Goal: Register for event/course

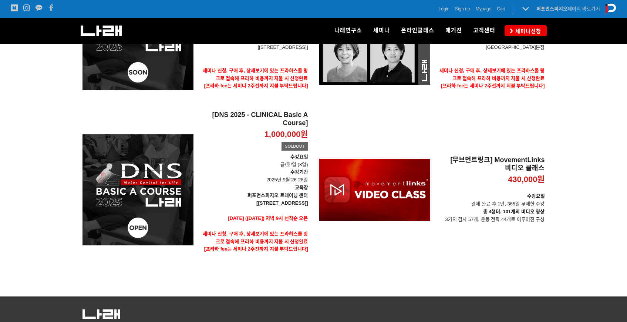
scroll to position [196, 0]
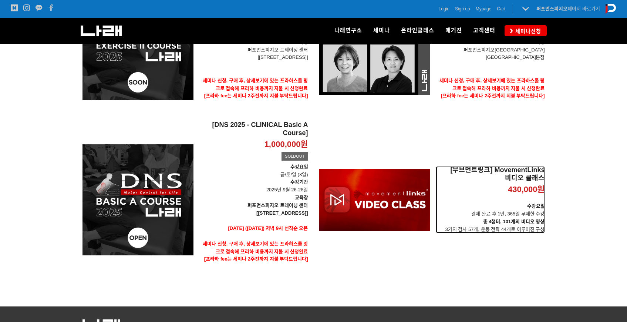
click at [503, 172] on h2 "[무브먼트링크] MovementLinks 비디오 클래스" at bounding box center [490, 174] width 109 height 16
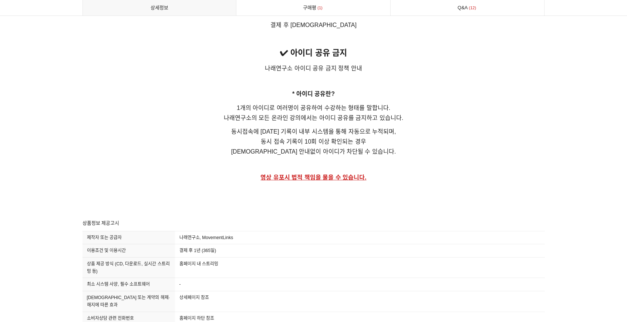
scroll to position [5270, 0]
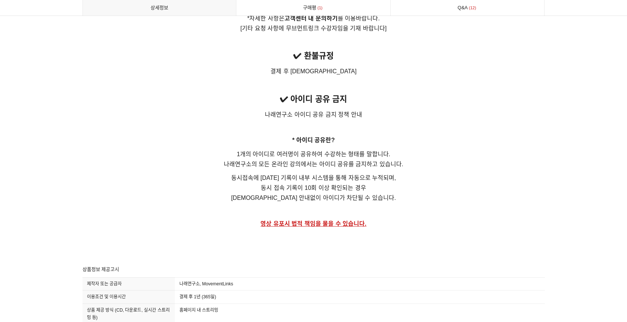
click at [479, 62] on p "✔︎ 환불규정" at bounding box center [313, 56] width 462 height 14
drag, startPoint x: 339, startPoint y: 251, endPoint x: 346, endPoint y: 250, distance: 7.1
click at [346, 227] on u "영상 유포시 법적 책임을 물을 수 있습니다." at bounding box center [313, 223] width 106 height 6
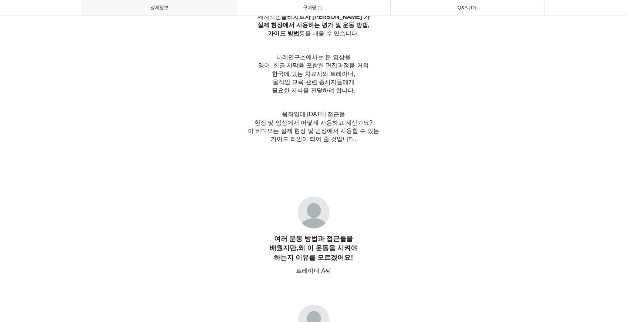
scroll to position [345, 0]
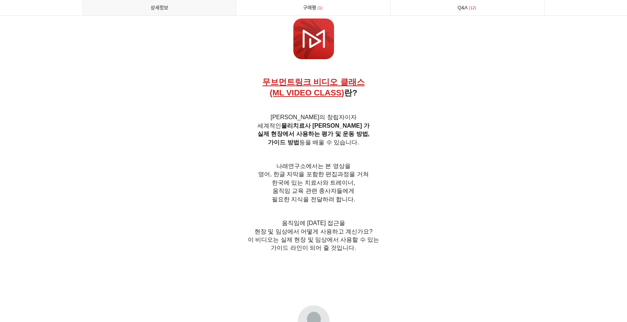
drag, startPoint x: 457, startPoint y: 199, endPoint x: 438, endPoint y: 227, distance: 33.6
click at [457, 200] on h6 "나래연구소에서는 본 영상을 영어, 한글 자막을 포함한 편집과정을 거쳐 [GEOGRAPHIC_DATA]에 있는 치료사와 트레이너, 움직임 교육 …" at bounding box center [313, 182] width 462 height 41
